Goal: Task Accomplishment & Management: Use online tool/utility

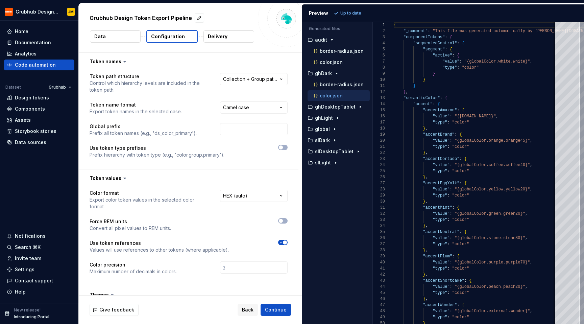
scroll to position [61, 0]
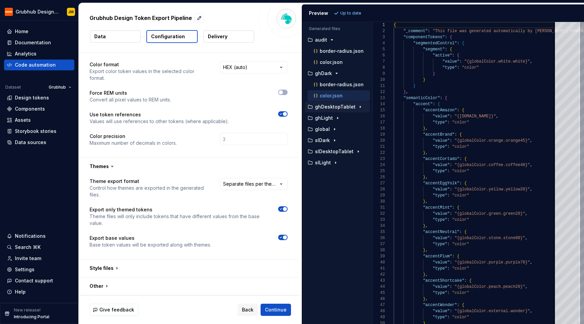
click at [361, 107] on div "button" at bounding box center [360, 106] width 8 height 5
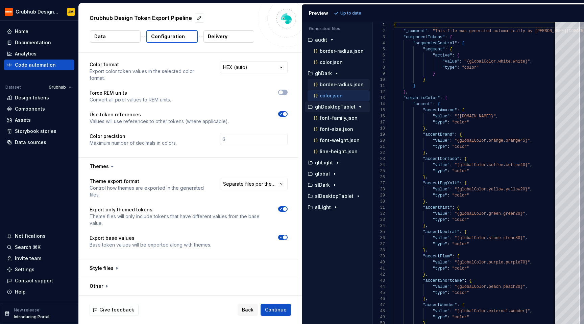
click at [347, 87] on div "border-radius.json" at bounding box center [340, 84] width 57 height 7
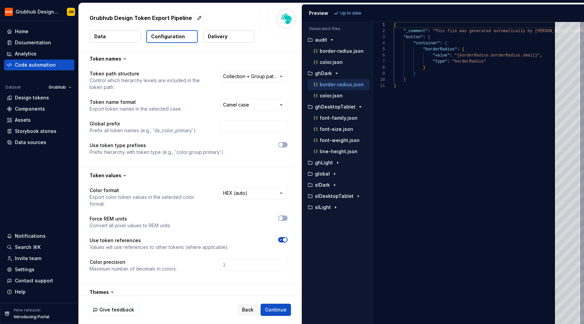
scroll to position [0, 0]
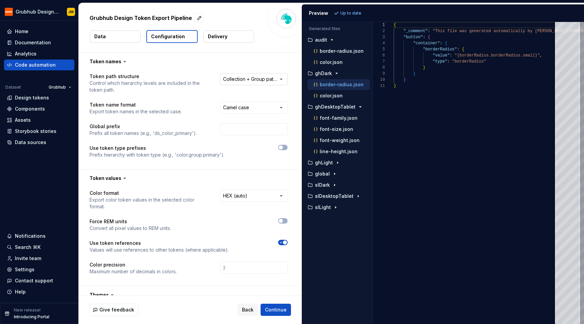
click at [247, 79] on html "**********" at bounding box center [292, 162] width 584 height 324
click at [178, 112] on html "**********" at bounding box center [292, 162] width 584 height 324
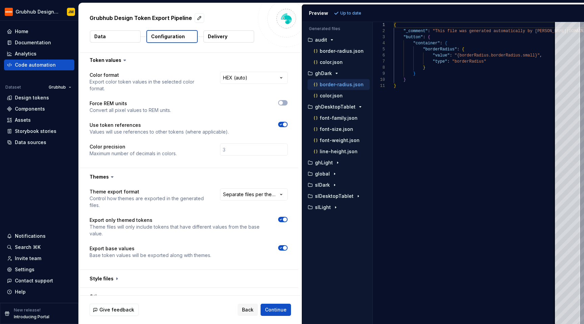
scroll to position [129, 0]
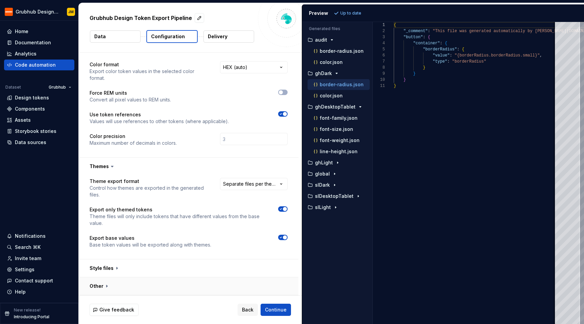
click at [106, 288] on button "button" at bounding box center [189, 286] width 220 height 18
click at [106, 262] on button "button" at bounding box center [189, 268] width 220 height 18
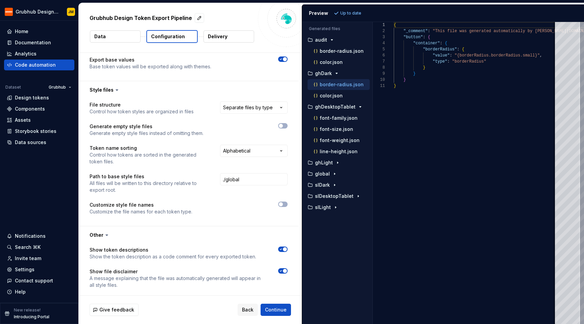
scroll to position [300, 0]
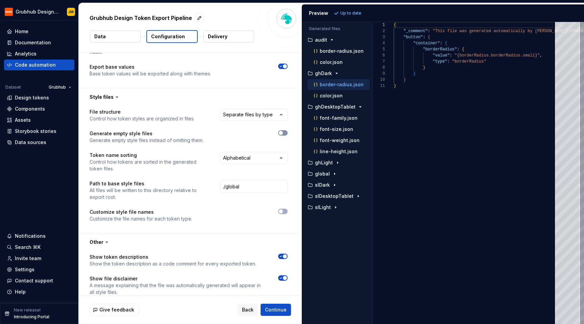
click at [280, 132] on span "button" at bounding box center [281, 133] width 4 height 4
click at [360, 15] on span "Refresh preview" at bounding box center [358, 12] width 34 height 5
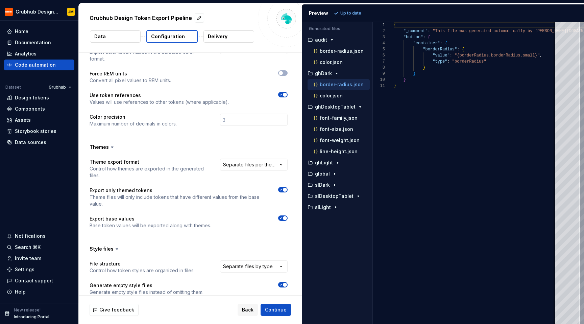
scroll to position [148, 0]
click at [333, 172] on icon "button" at bounding box center [334, 173] width 5 height 5
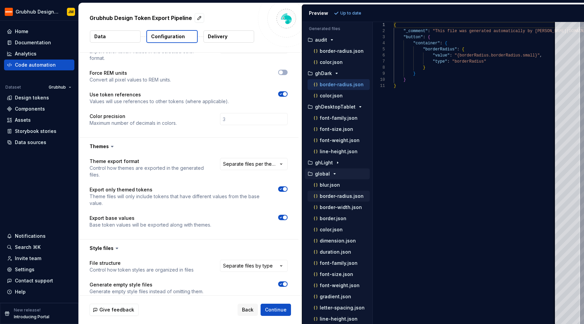
click at [346, 198] on p "border-radius.json" at bounding box center [342, 195] width 44 height 5
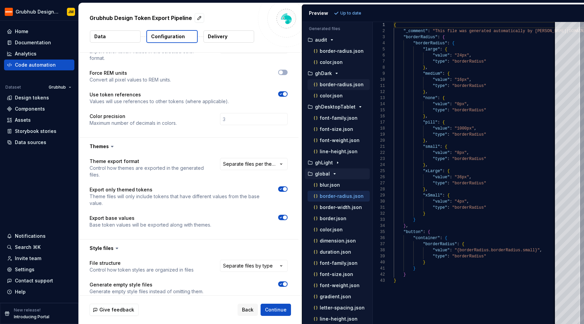
click at [338, 85] on p "border-radius.json" at bounding box center [342, 84] width 44 height 5
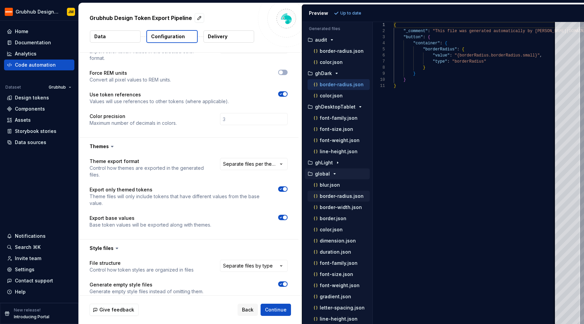
click at [344, 196] on p "border-radius.json" at bounding box center [342, 195] width 44 height 5
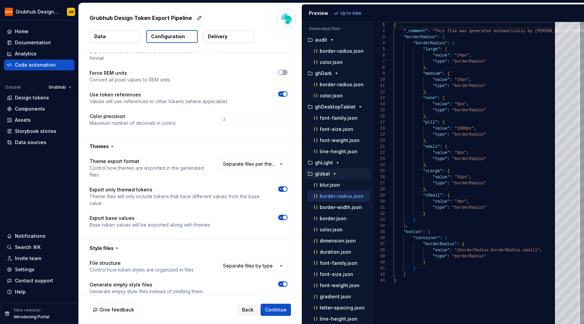
click at [339, 79] on li "ghDark border-radius.json color.json" at bounding box center [337, 84] width 65 height 33
click at [339, 83] on p "border-radius.json" at bounding box center [342, 84] width 44 height 5
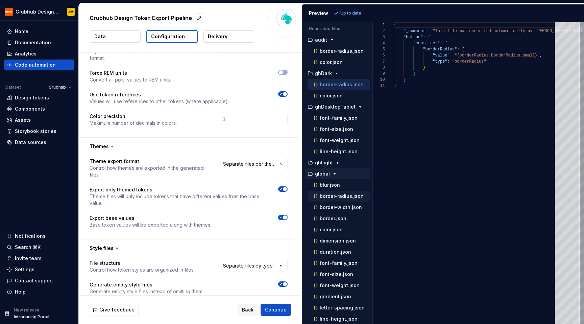
click at [346, 199] on p "border-radius.json" at bounding box center [342, 195] width 44 height 5
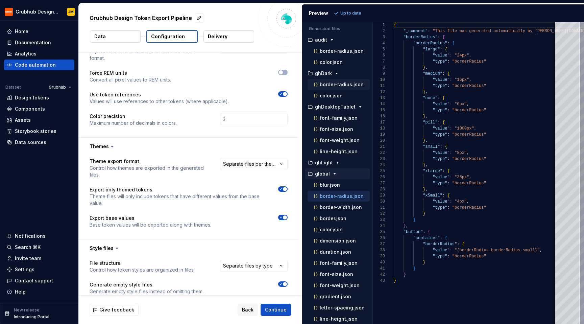
click at [339, 84] on p "border-radius.json" at bounding box center [342, 84] width 44 height 5
type textarea "**********"
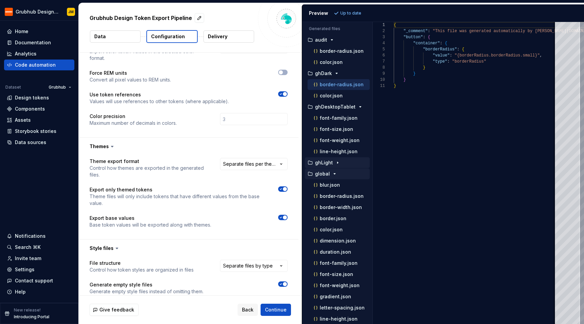
click at [331, 162] on p "ghLight" at bounding box center [324, 162] width 18 height 5
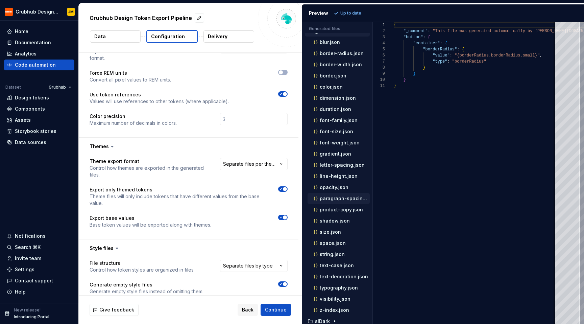
scroll to position [191, 0]
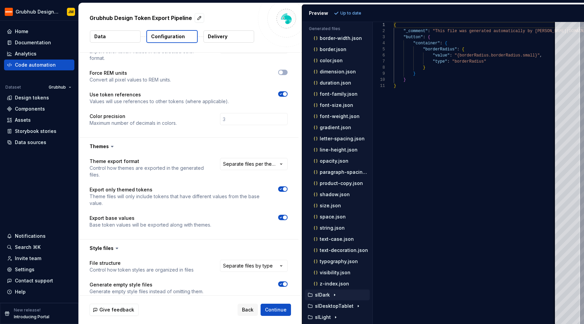
click at [331, 294] on div "button" at bounding box center [335, 294] width 8 height 5
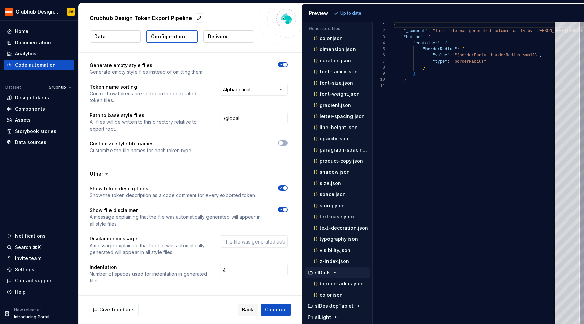
scroll to position [0, 0]
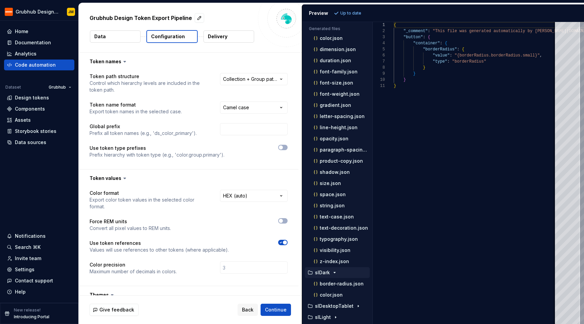
click at [122, 32] on button "Data" at bounding box center [115, 36] width 51 height 12
click at [123, 40] on button "Data" at bounding box center [115, 36] width 51 height 12
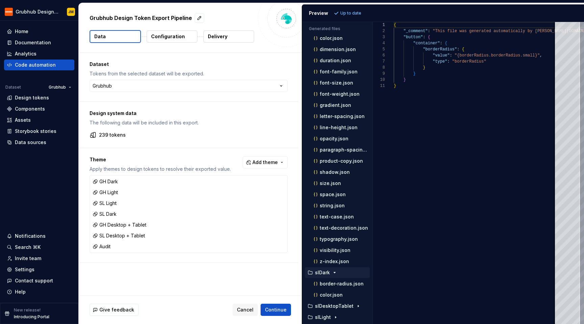
click at [165, 44] on div "Grubhub Design Token Export Pipeline Data Configuration Delivery" at bounding box center [190, 27] width 223 height 49
click at [165, 38] on p "Configuration" at bounding box center [168, 36] width 34 height 7
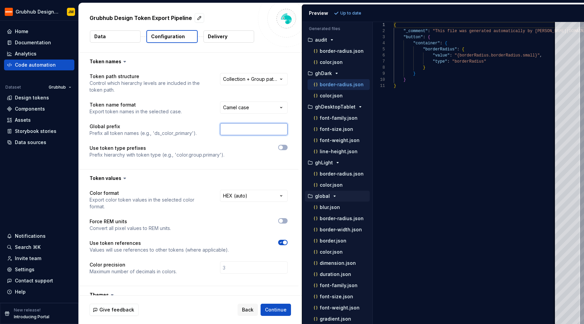
click at [241, 133] on input "text" at bounding box center [254, 129] width 68 height 12
type input "gds"
click at [348, 8] on button "Refresh preview" at bounding box center [354, 12] width 45 height 9
click at [333, 94] on p "color.json" at bounding box center [331, 95] width 23 height 5
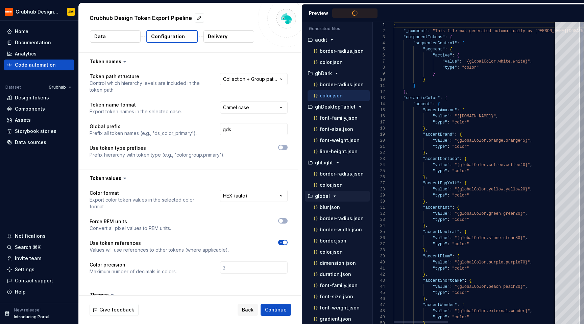
type textarea "**********"
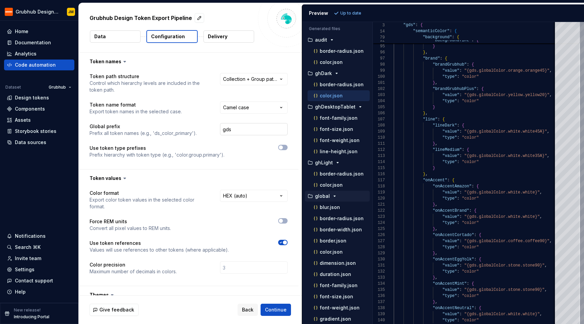
click at [232, 129] on input "gds" at bounding box center [254, 129] width 68 height 12
click at [166, 147] on p "Use token type prefixes" at bounding box center [157, 148] width 135 height 7
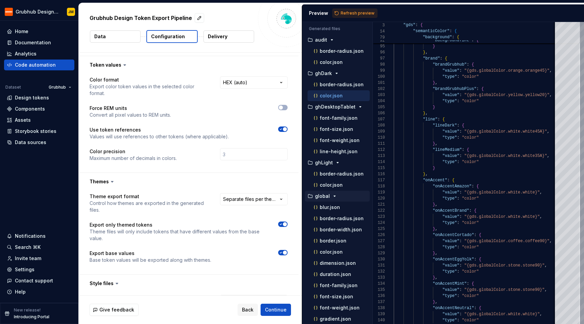
scroll to position [114, 0]
click at [356, 16] on button "Refresh preview" at bounding box center [354, 12] width 45 height 9
type textarea "**********"
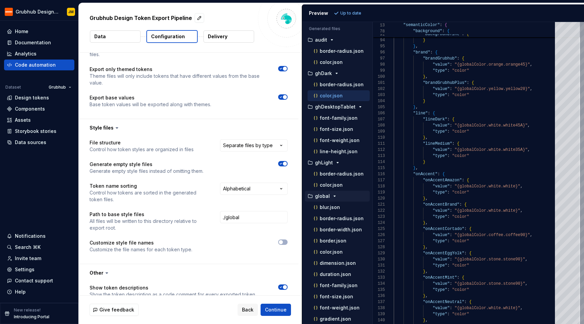
scroll to position [271, 0]
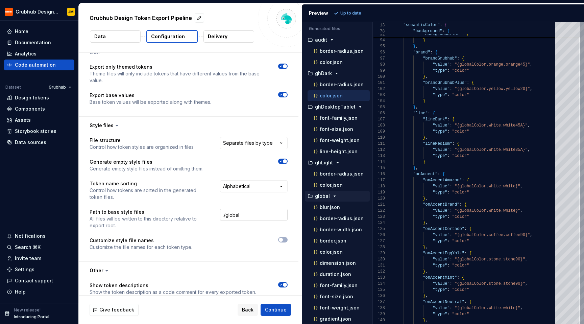
click at [233, 212] on input "./global" at bounding box center [254, 215] width 68 height 12
click at [175, 210] on p "Path to base style files" at bounding box center [149, 212] width 118 height 7
click at [250, 215] on input "./global" at bounding box center [254, 215] width 68 height 12
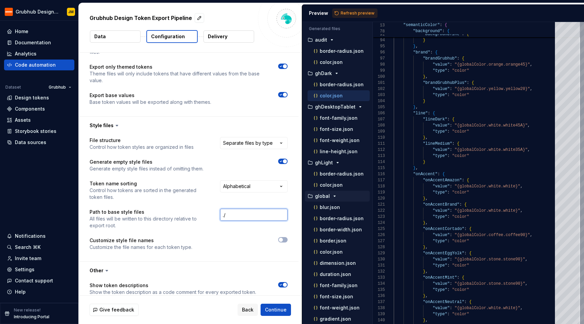
type input "."
type input "./global"
click at [245, 212] on input "./global" at bounding box center [254, 215] width 68 height 12
click at [342, 16] on button "Refresh preview" at bounding box center [354, 12] width 45 height 9
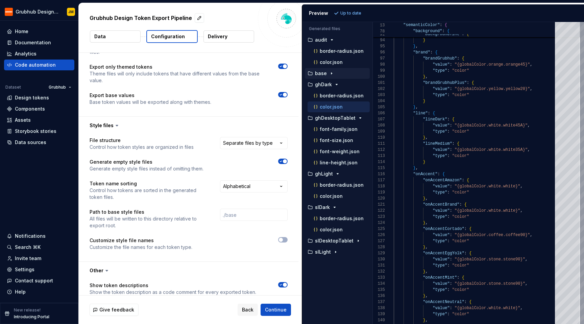
click at [332, 76] on icon "button" at bounding box center [331, 73] width 5 height 5
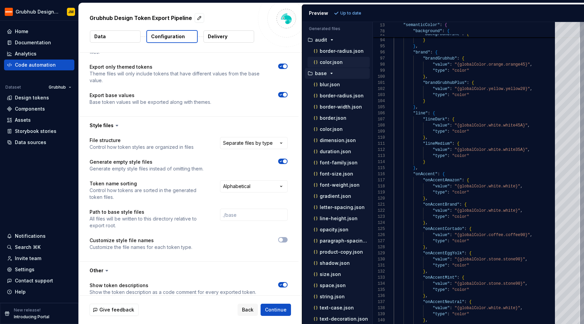
click at [335, 65] on p "color.json" at bounding box center [331, 62] width 23 height 5
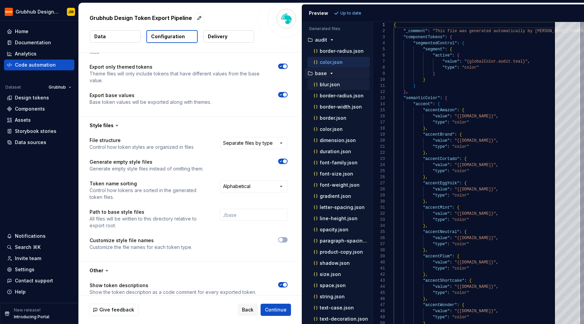
click at [336, 84] on p "blur.json" at bounding box center [330, 84] width 20 height 5
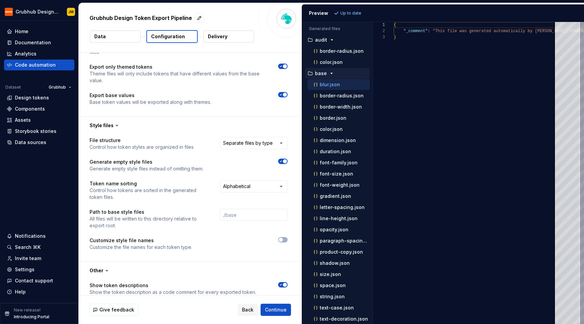
type textarea "**********"
click at [345, 110] on div "border-width.json" at bounding box center [340, 106] width 57 height 7
click at [342, 117] on p "border.json" at bounding box center [333, 117] width 27 height 5
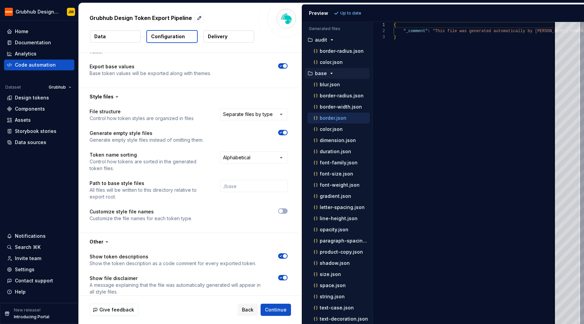
scroll to position [306, 0]
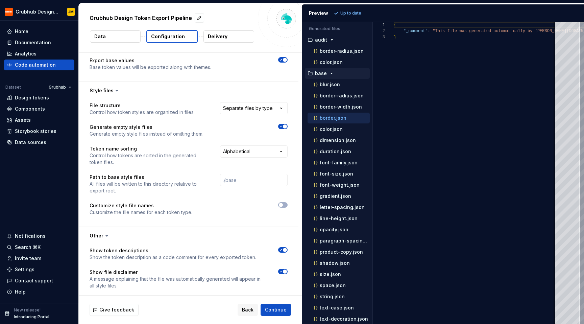
click at [282, 125] on icon "button" at bounding box center [280, 126] width 5 height 4
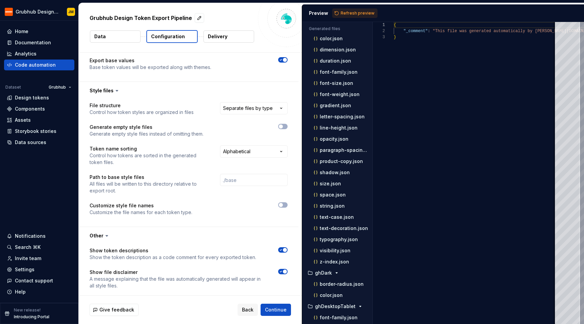
scroll to position [0, 0]
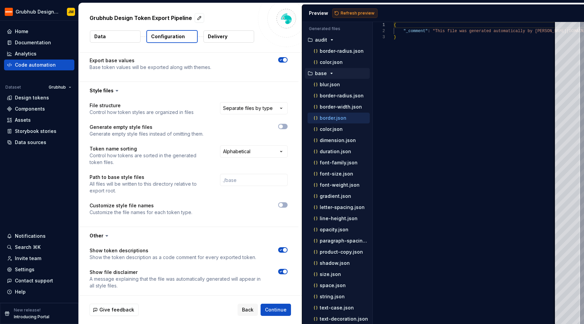
click at [350, 16] on button "Refresh preview" at bounding box center [354, 12] width 45 height 9
click at [318, 140] on icon "button" at bounding box center [315, 140] width 7 height 7
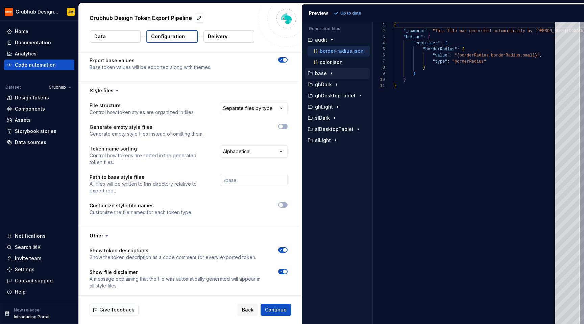
click at [330, 76] on button "base" at bounding box center [337, 73] width 65 height 7
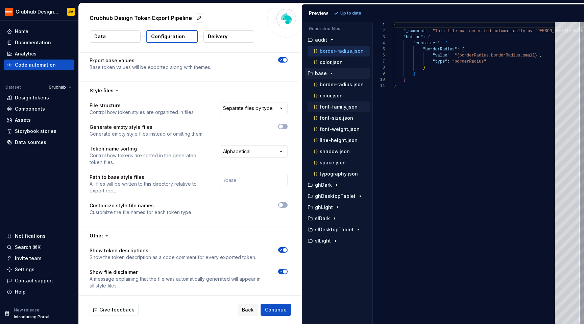
click at [331, 103] on button "font-family.json" at bounding box center [339, 106] width 62 height 7
click at [335, 95] on p "color.json" at bounding box center [331, 95] width 23 height 5
type textarea "**********"
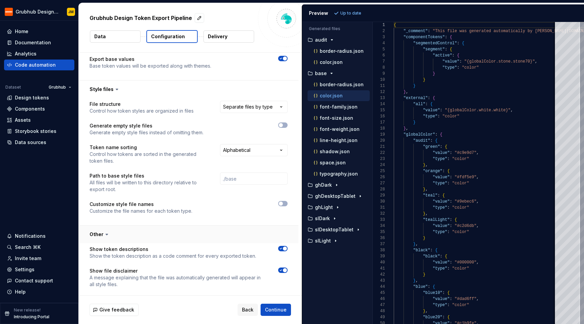
scroll to position [206, 0]
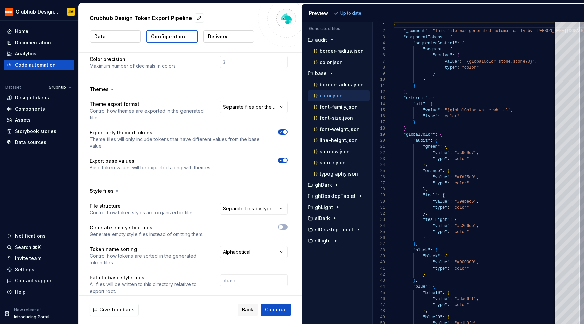
click at [123, 36] on button "Data" at bounding box center [115, 36] width 51 height 12
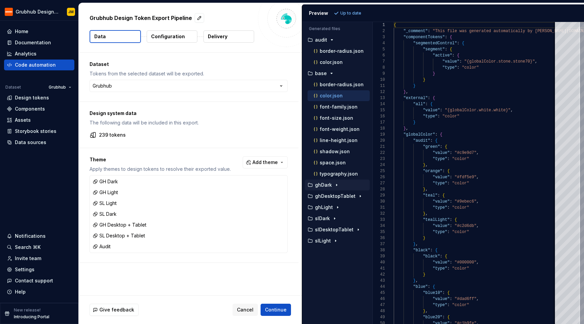
click at [336, 186] on icon "button" at bounding box center [336, 184] width 5 height 5
